Goal: Task Accomplishment & Management: Use online tool/utility

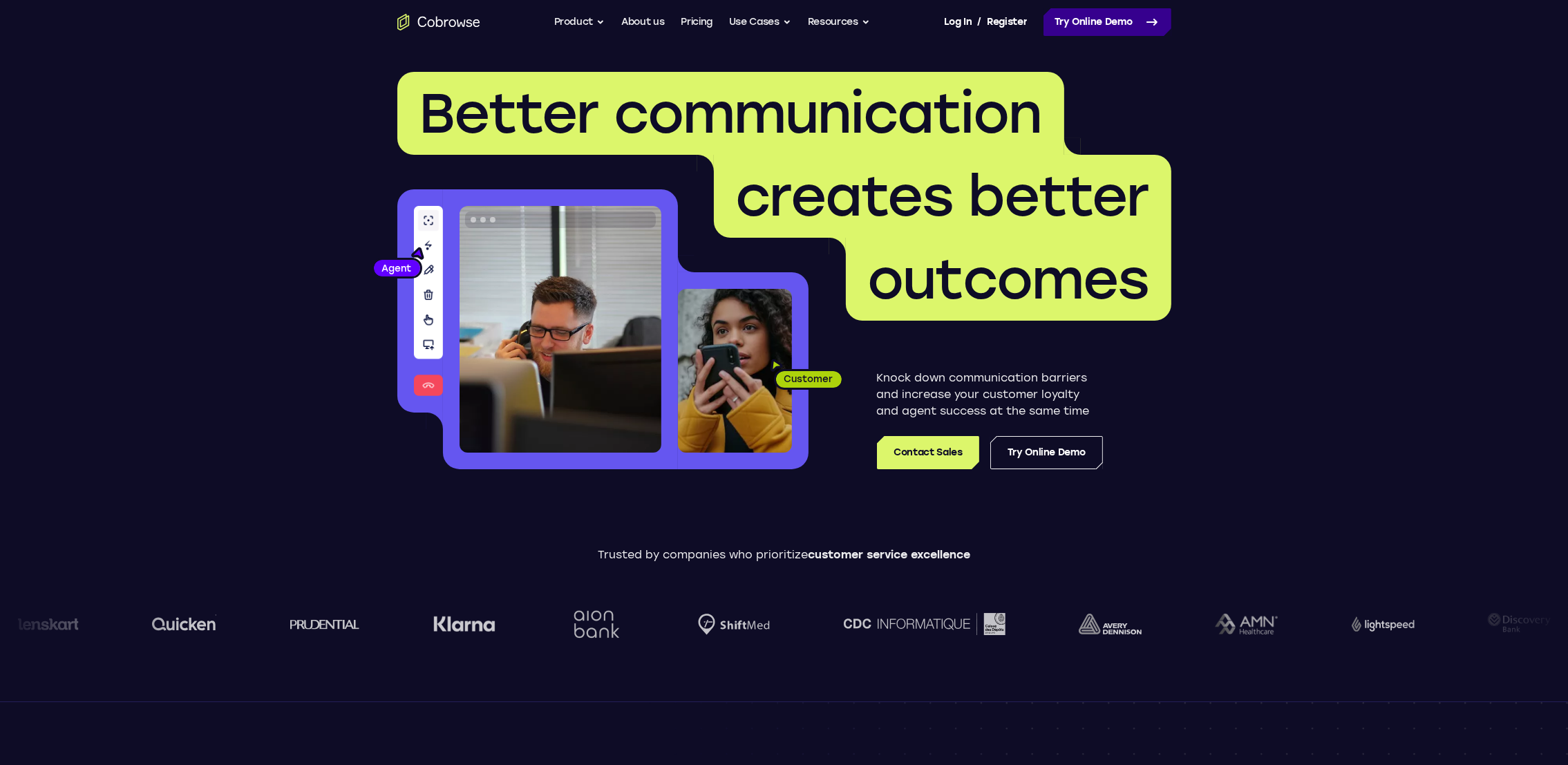
click at [1139, 19] on link "Try Online Demo" at bounding box center [1107, 22] width 128 height 27
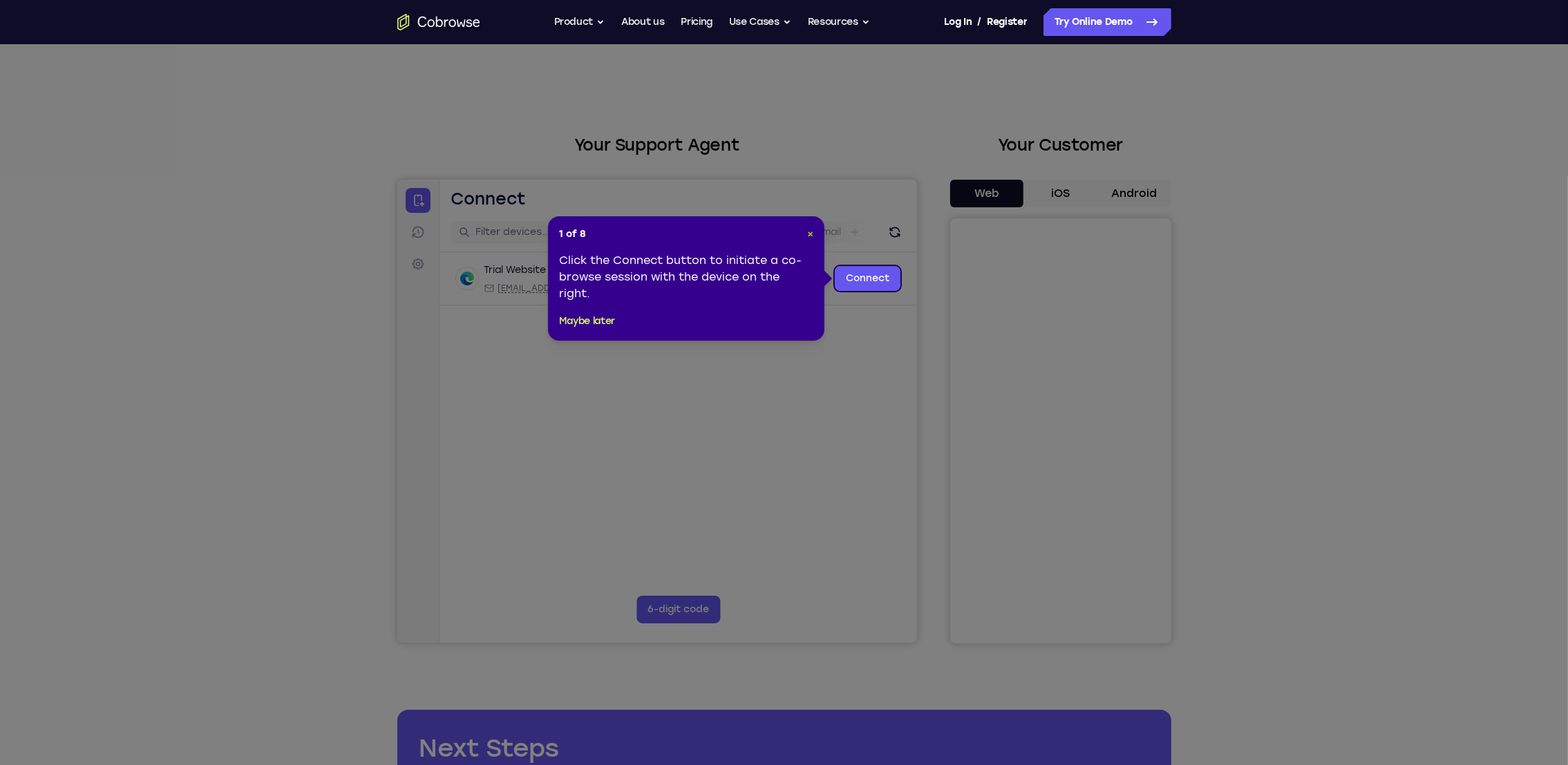
drag, startPoint x: 802, startPoint y: 227, endPoint x: 806, endPoint y: 235, distance: 8.9
click at [806, 235] on header "1 of 8 ×" at bounding box center [686, 234] width 254 height 14
click at [807, 235] on span "×" at bounding box center [811, 234] width 7 height 12
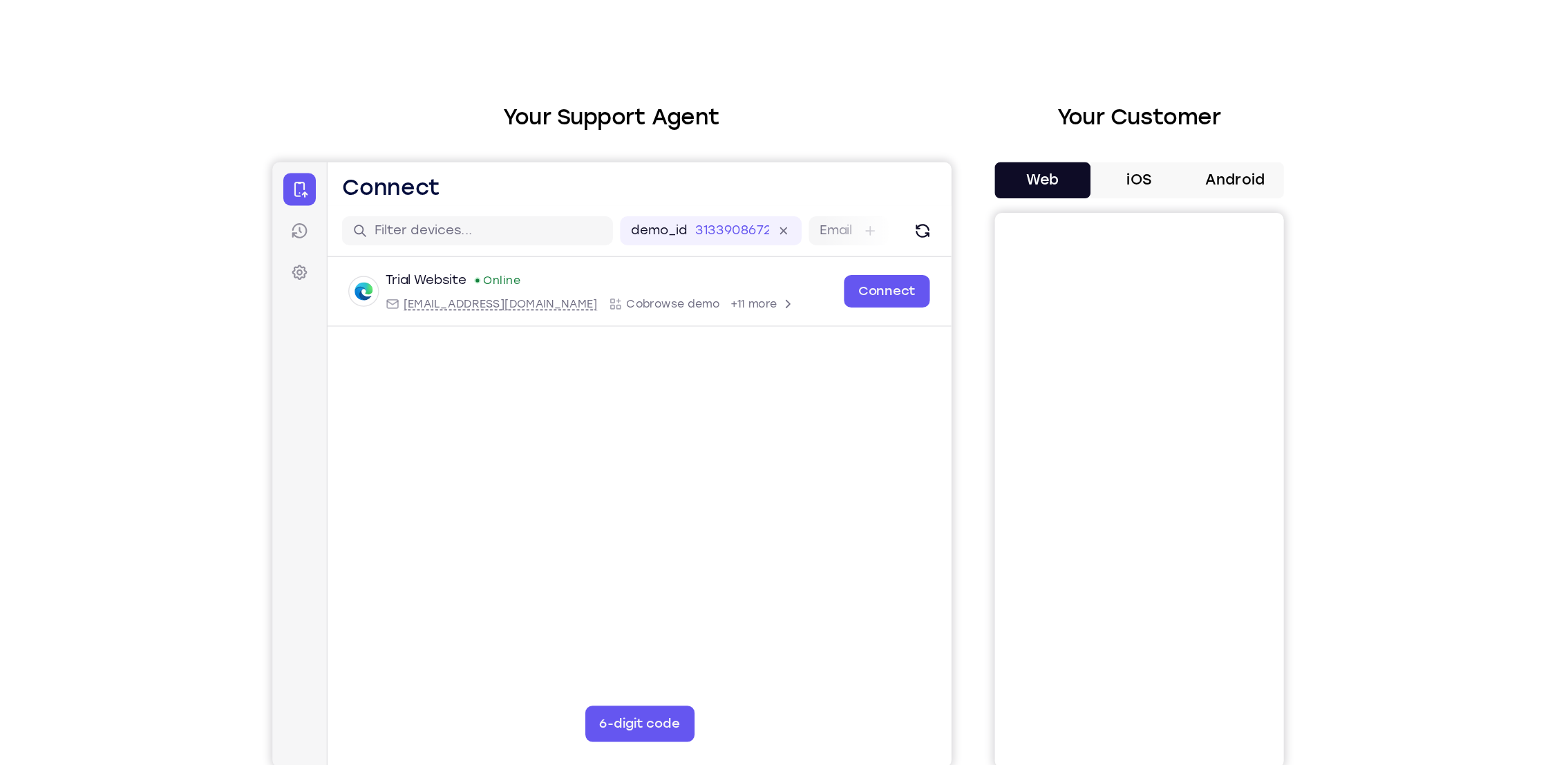
click at [1154, 190] on button "Android" at bounding box center [1134, 193] width 74 height 27
